Goal: Information Seeking & Learning: Learn about a topic

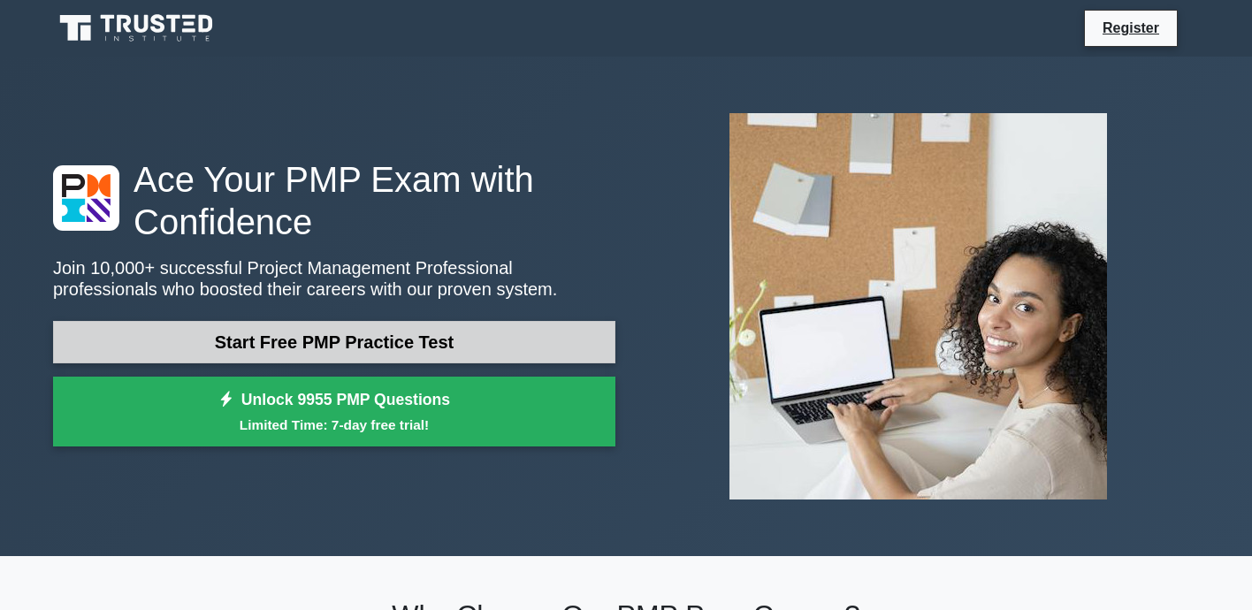
click at [448, 338] on link "Start Free PMP Practice Test" at bounding box center [334, 342] width 562 height 42
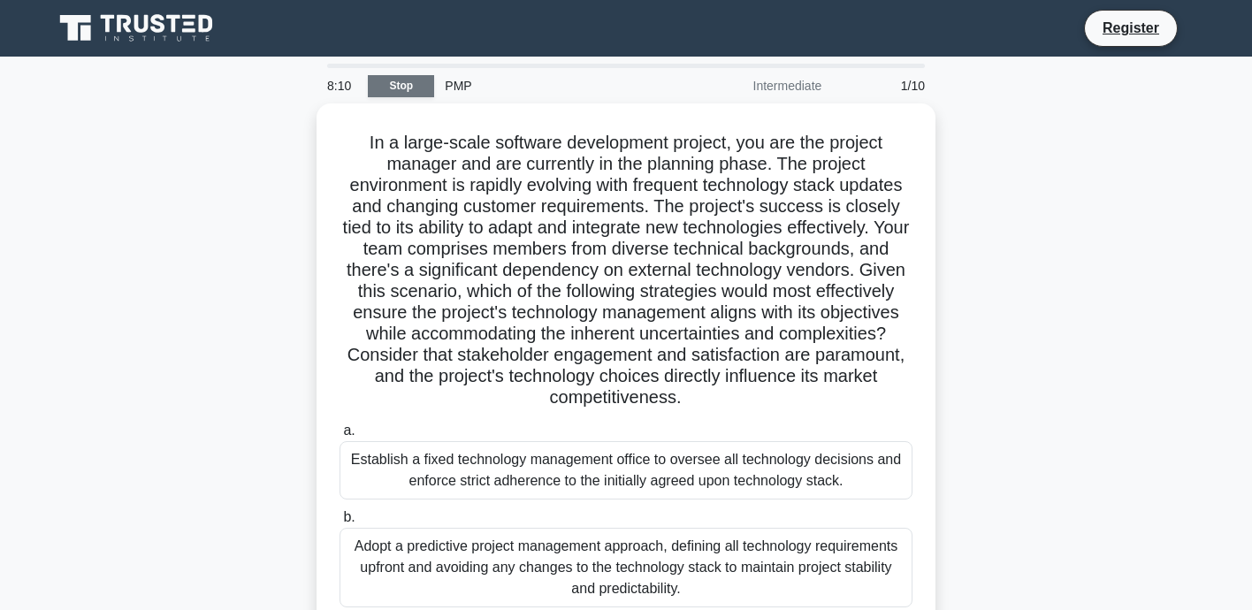
click at [412, 81] on link "Stop" at bounding box center [401, 86] width 66 height 22
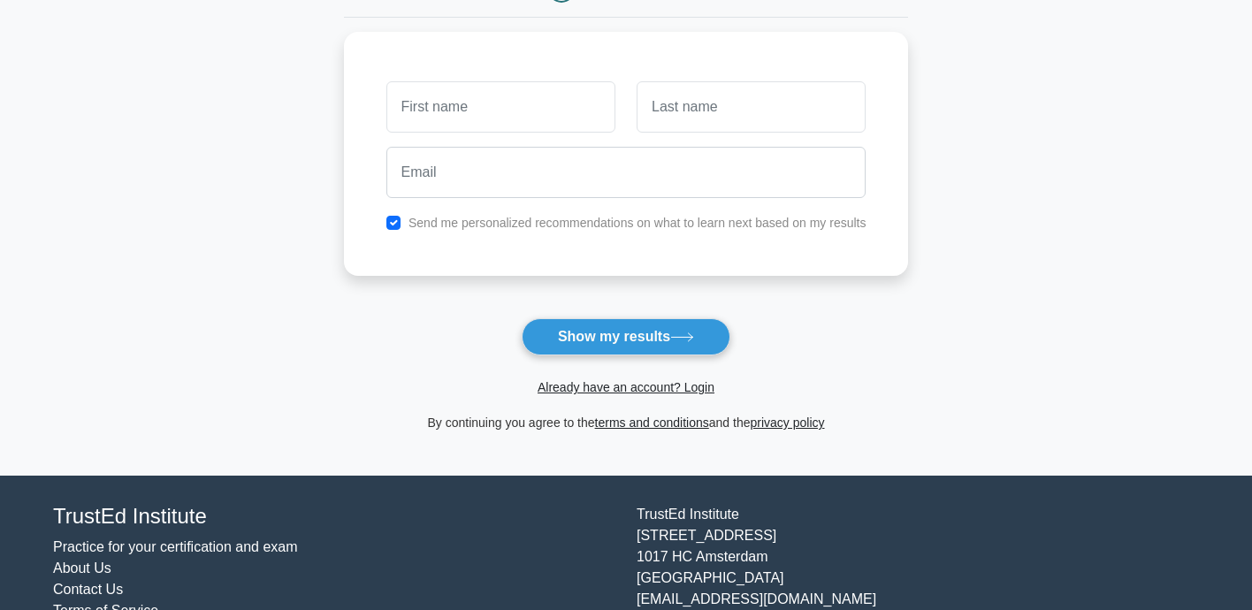
scroll to position [222, 0]
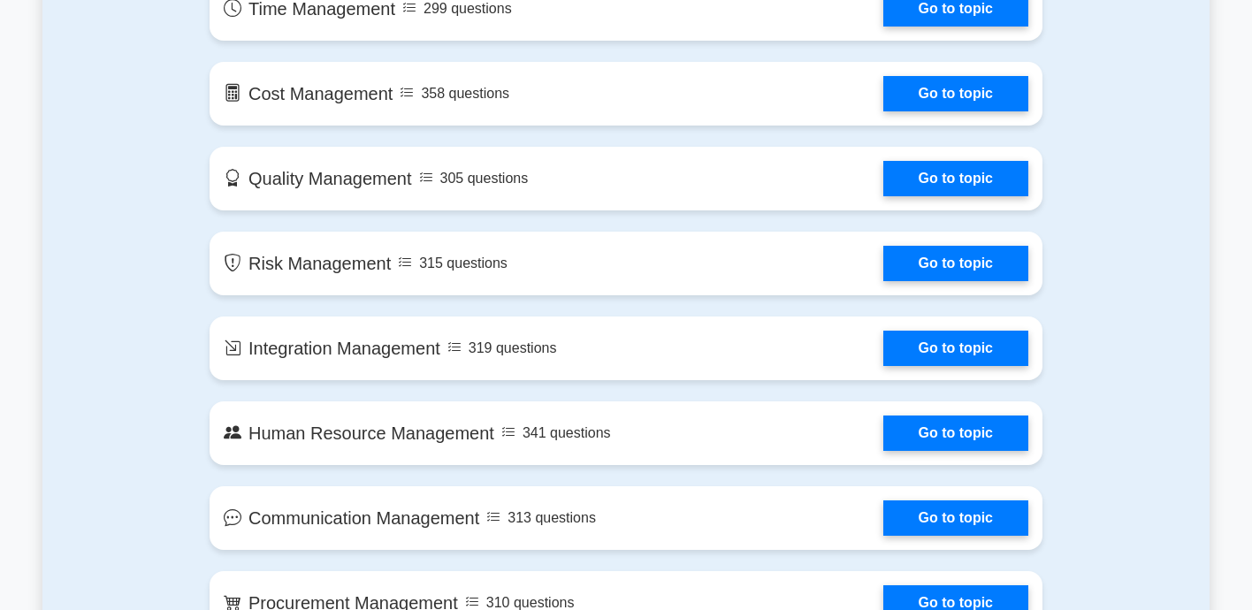
scroll to position [1135, 0]
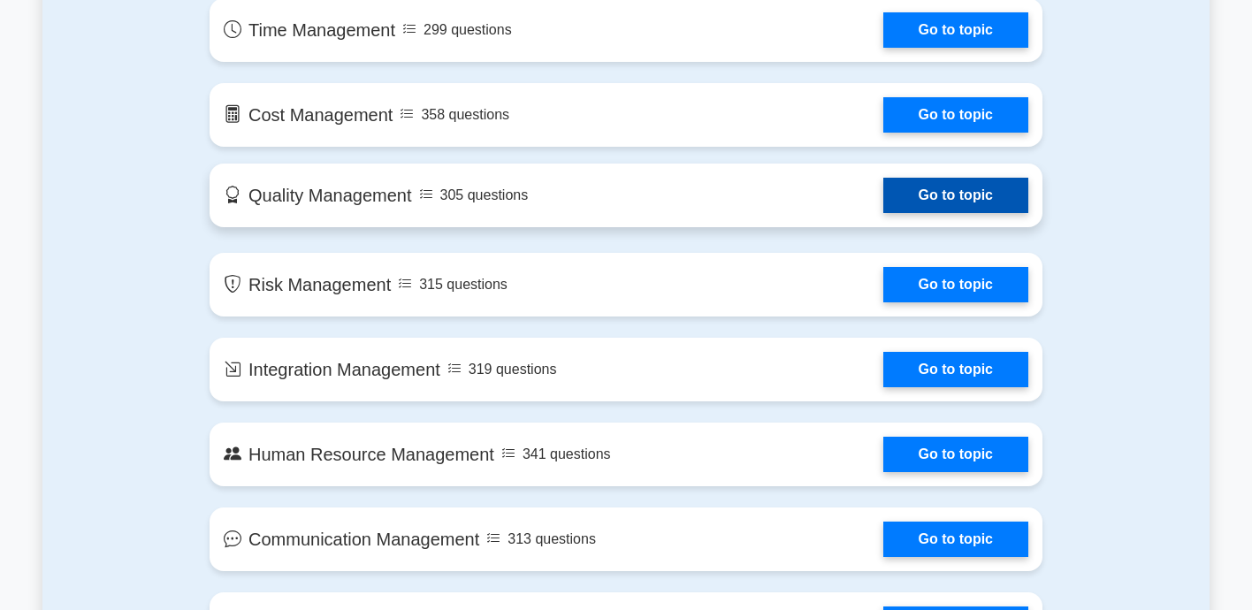
click at [919, 205] on link "Go to topic" at bounding box center [956, 195] width 145 height 35
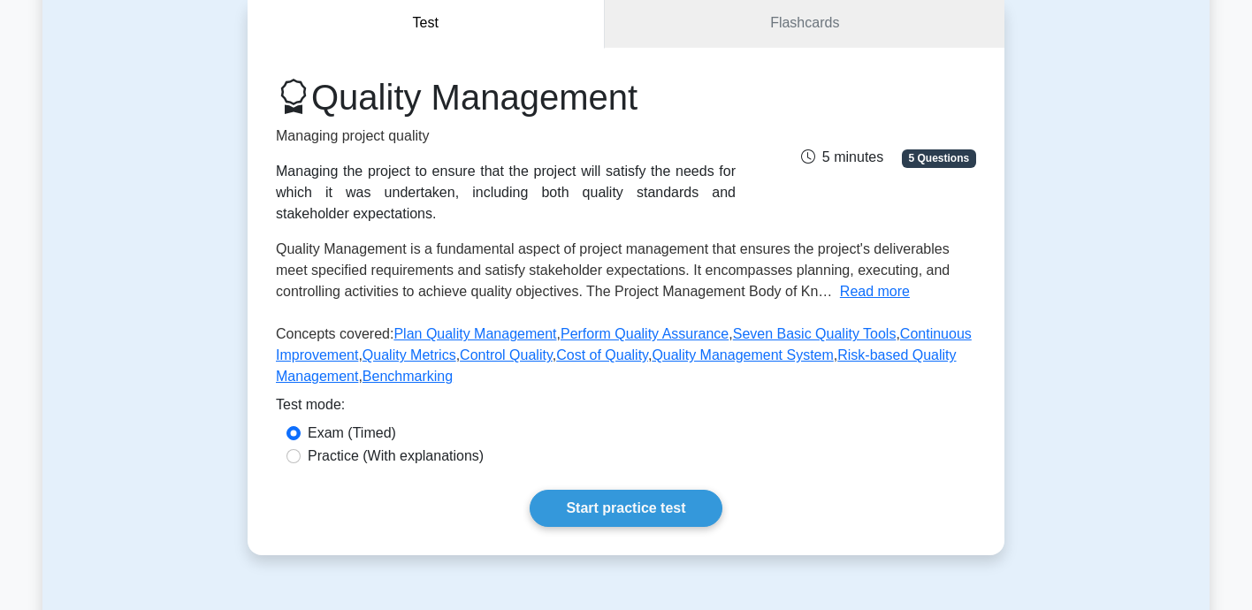
scroll to position [167, 0]
